Goal: Use online tool/utility: Utilize a website feature to perform a specific function

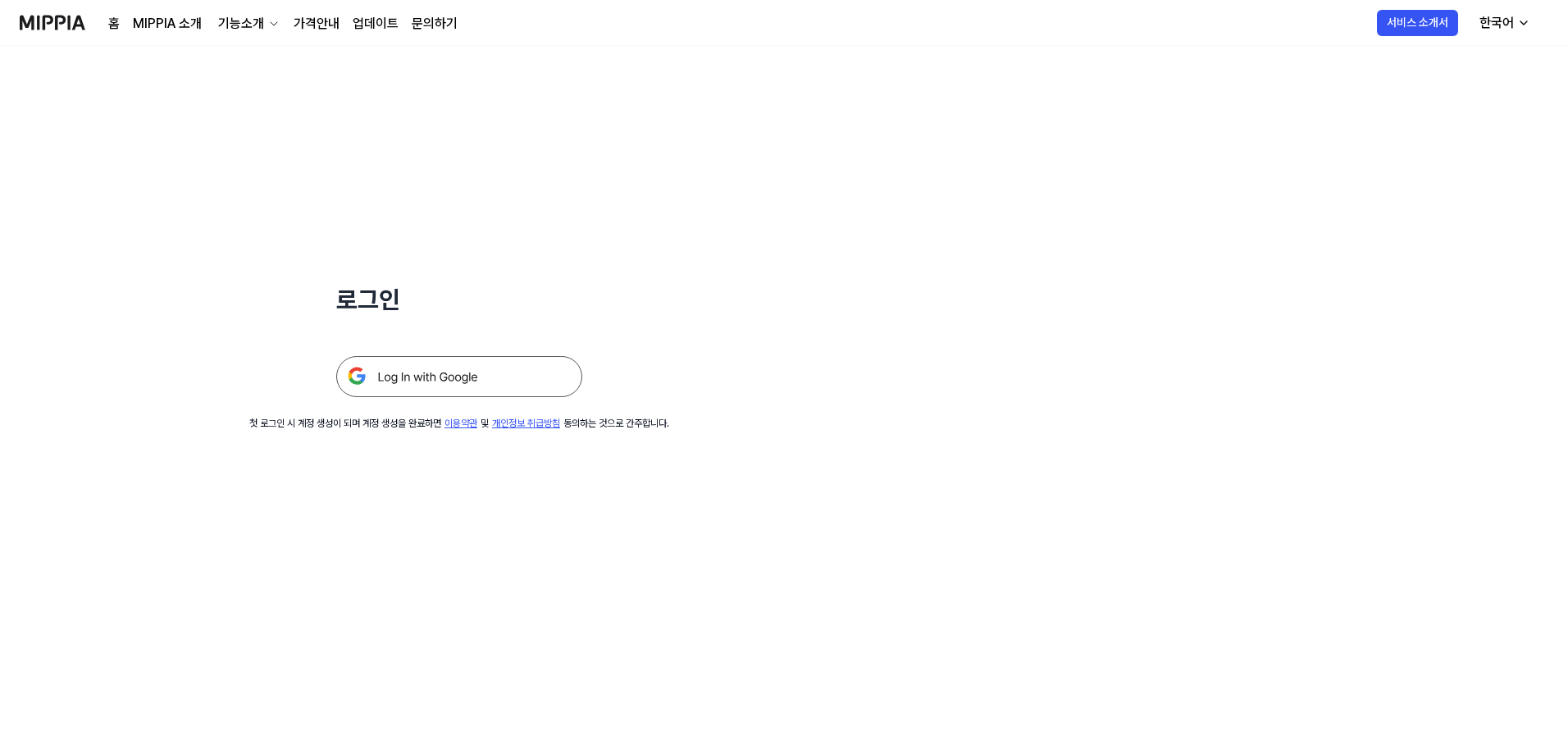
click at [507, 371] on img at bounding box center [458, 376] width 246 height 41
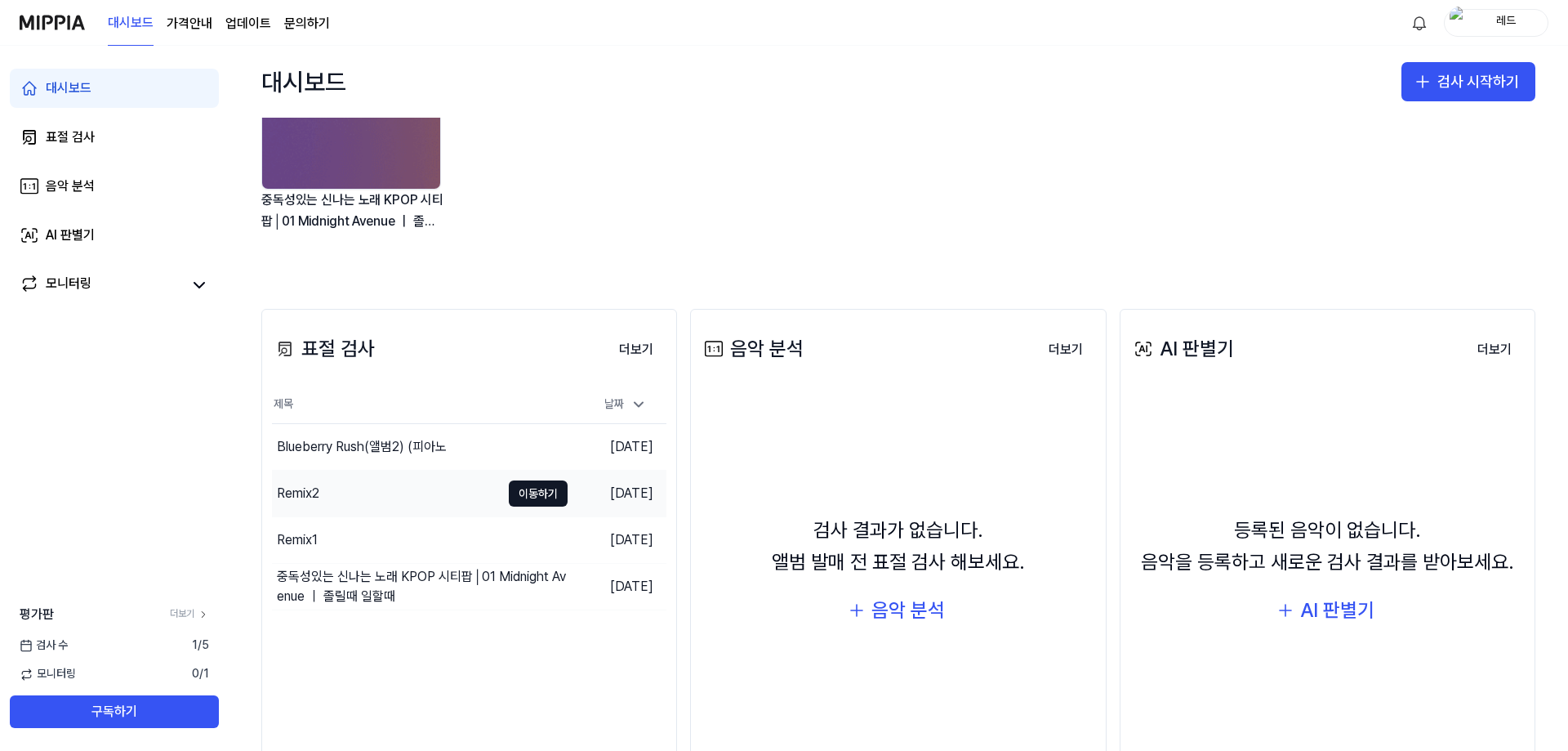
scroll to position [163, 0]
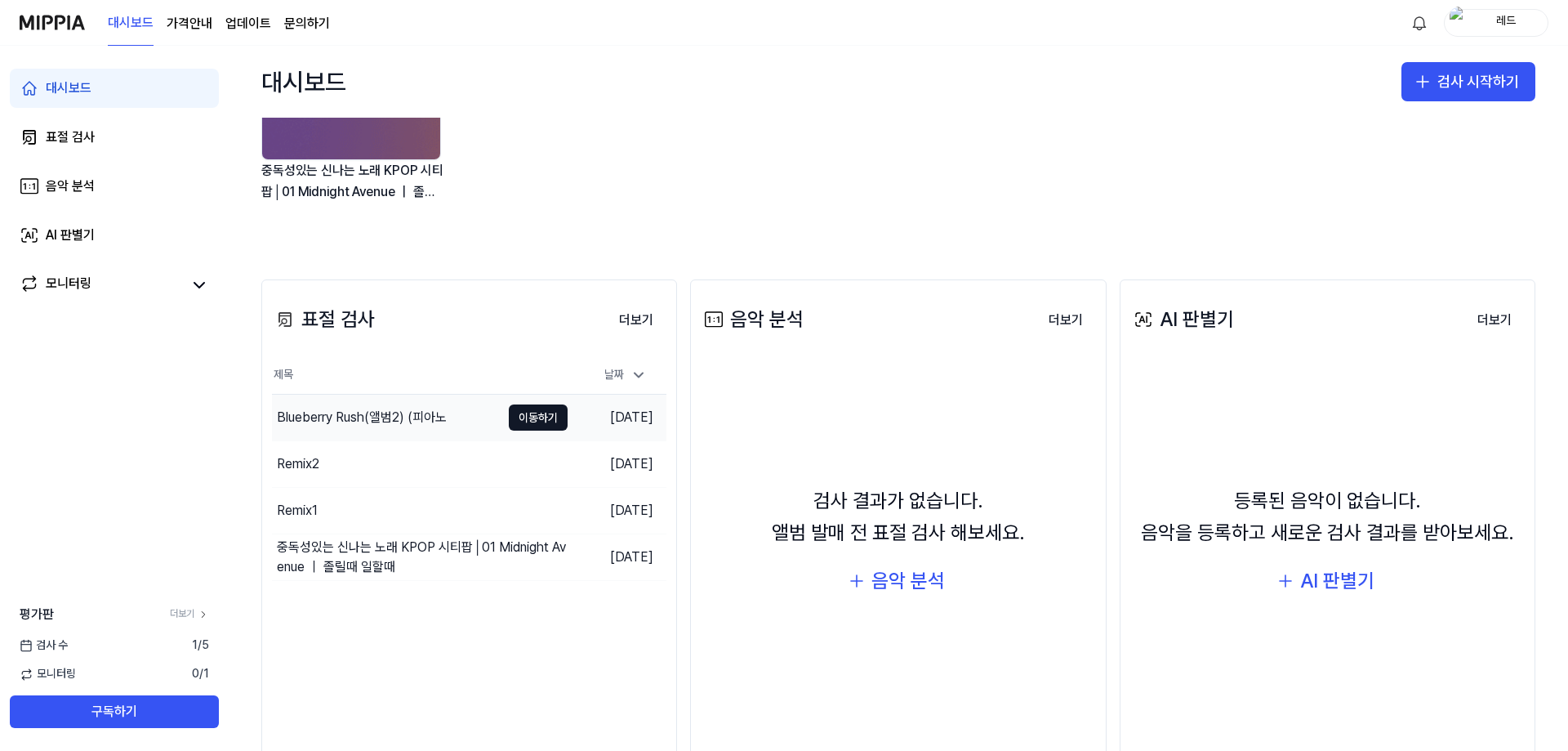
click at [361, 420] on div "Blueberry Rush(앨범2) (피아노" at bounding box center [363, 417] width 170 height 20
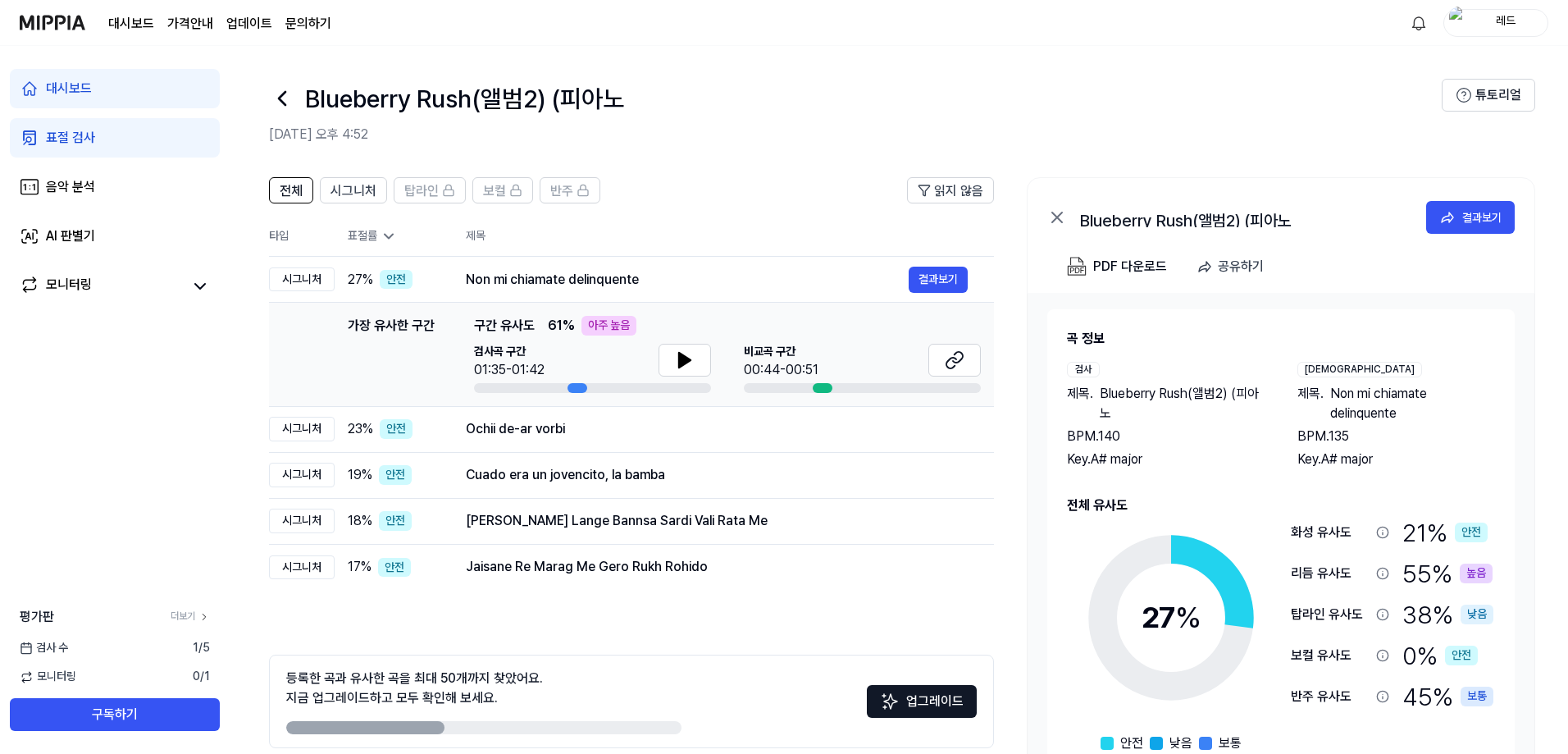
click at [385, 229] on icon at bounding box center [389, 236] width 16 height 16
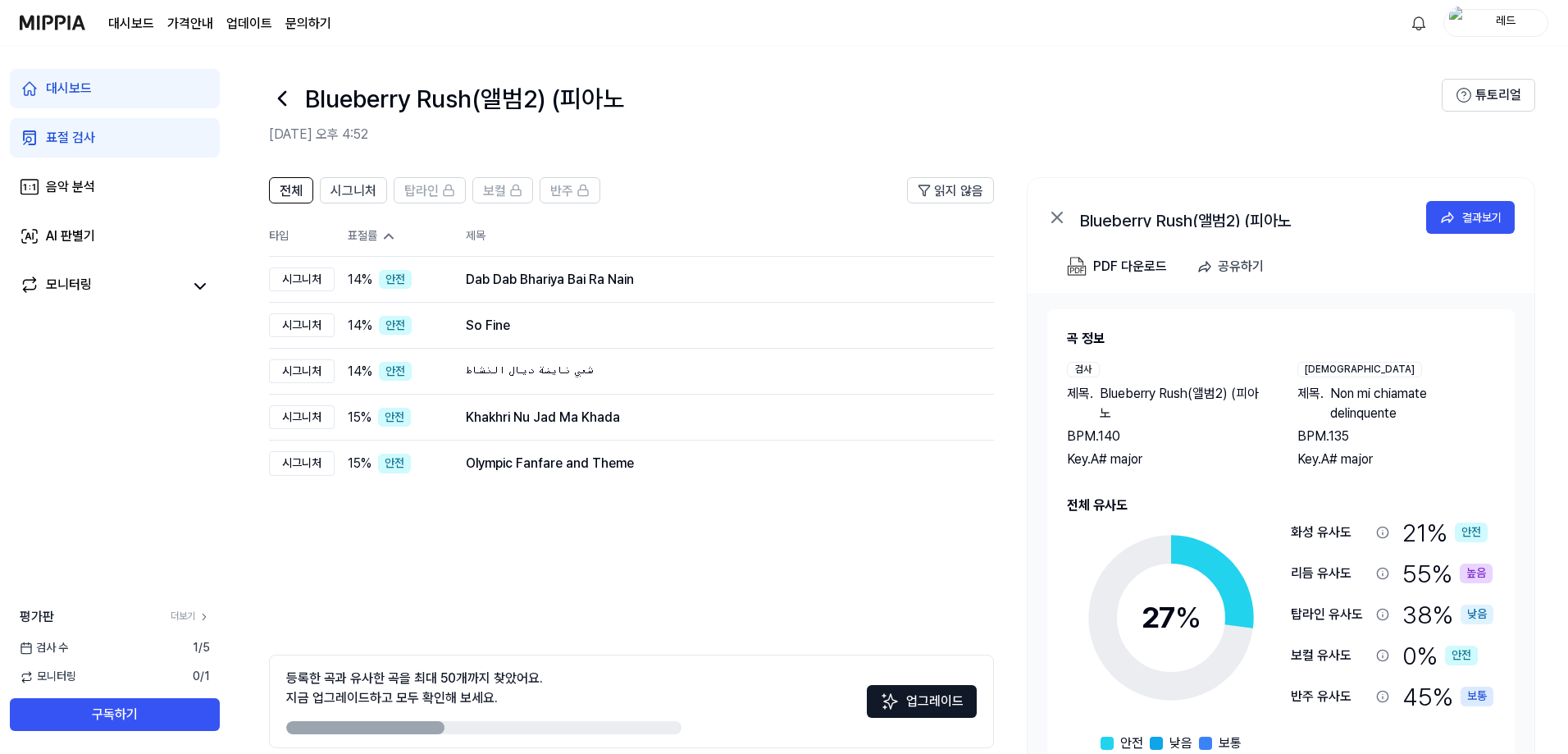
click at [86, 136] on div "표절 검사" at bounding box center [70, 138] width 49 height 20
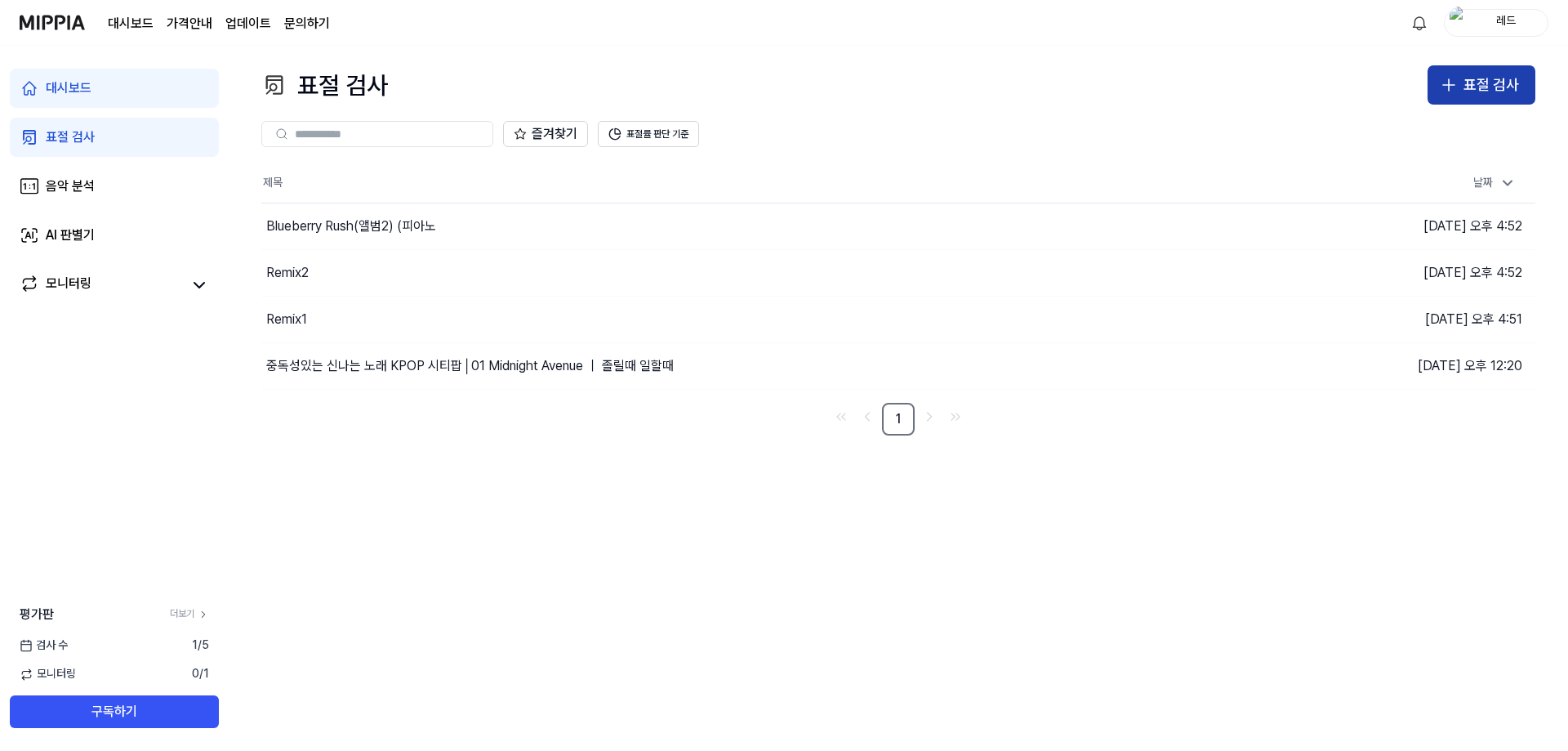
click at [1478, 73] on div "표절 검사" at bounding box center [1492, 85] width 55 height 24
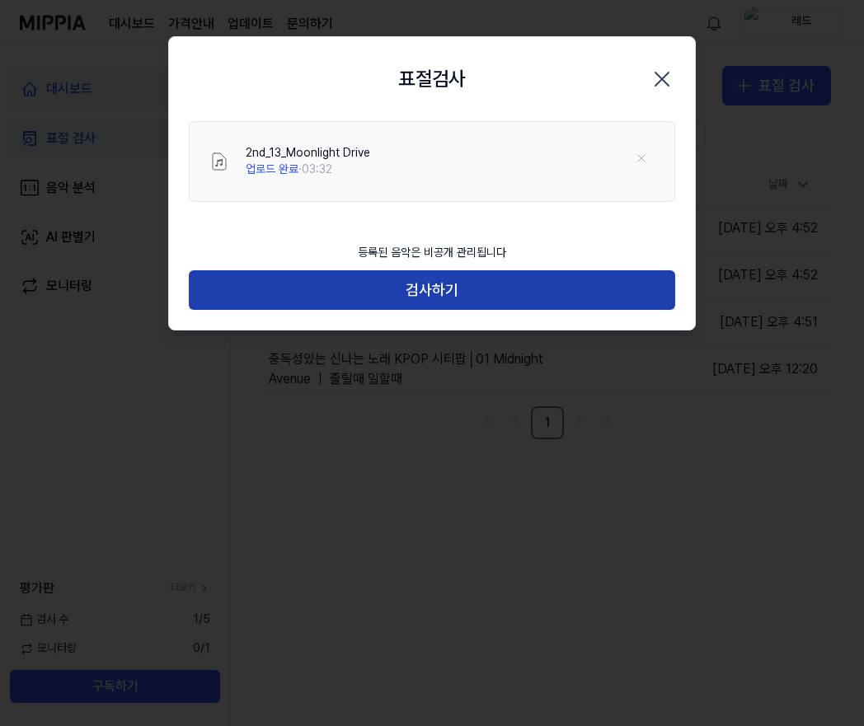
click at [491, 298] on button "검사하기" at bounding box center [432, 290] width 487 height 40
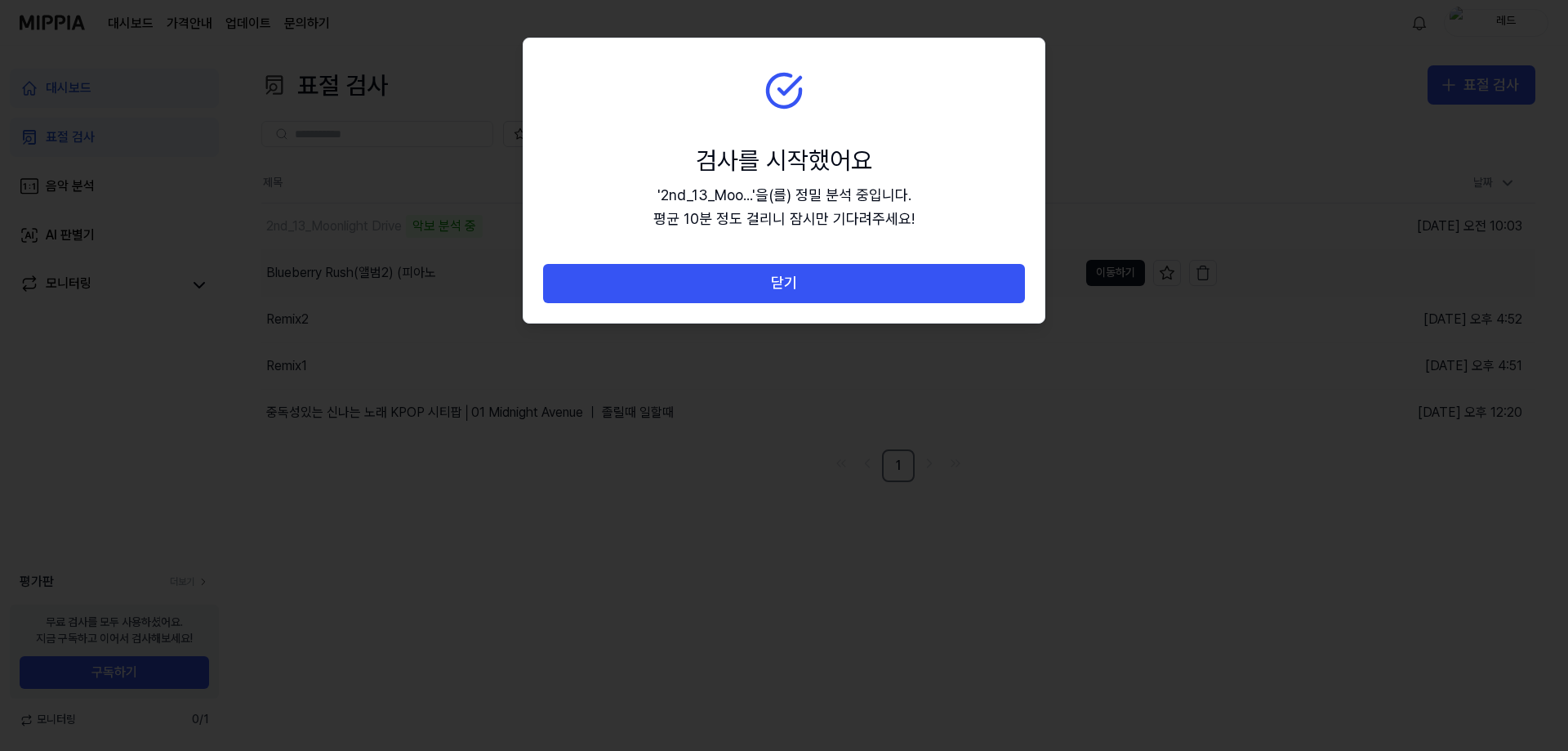
drag, startPoint x: 791, startPoint y: 278, endPoint x: 807, endPoint y: 282, distance: 16.5
click at [791, 278] on button "닫기" at bounding box center [784, 283] width 482 height 40
